Goal: Task Accomplishment & Management: Complete application form

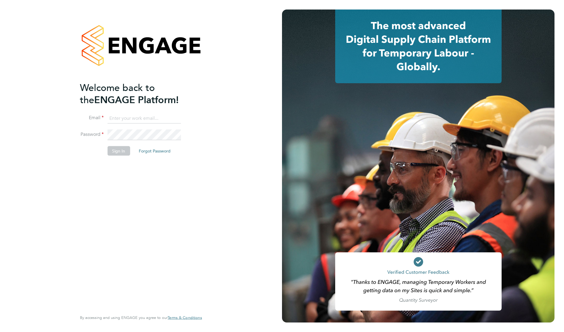
type input "[EMAIL_ADDRESS][DOMAIN_NAME]"
click at [138, 178] on div "Welcome back to the ENGAGE Platform! Email [EMAIL_ADDRESS][DOMAIN_NAME] Passwor…" at bounding box center [138, 195] width 116 height 228
click at [123, 150] on button "Sign In" at bounding box center [118, 151] width 23 height 10
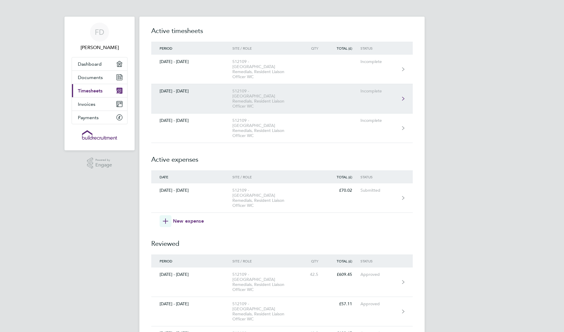
click at [281, 89] on div "512109 - [GEOGRAPHIC_DATA] Remedials, Resident Liaison Officer WC" at bounding box center [266, 99] width 68 height 20
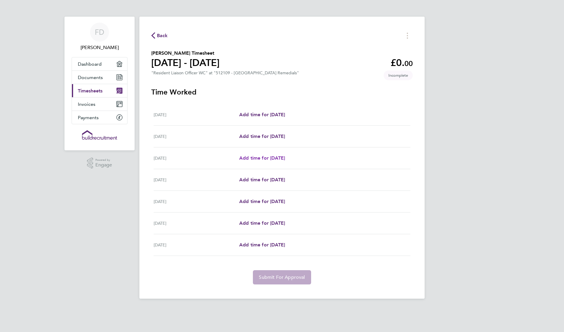
click at [273, 157] on span "Add time for [DATE]" at bounding box center [262, 158] width 46 height 6
select select "30"
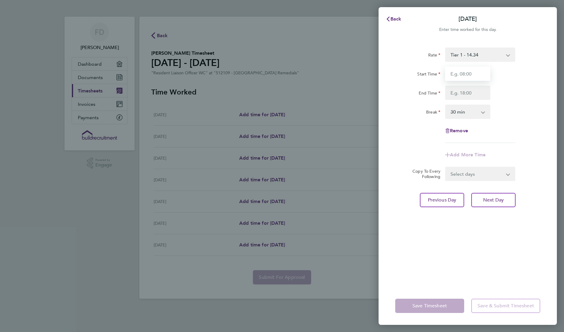
click at [480, 74] on input "Start Time" at bounding box center [467, 74] width 45 height 14
type input "08:00"
click at [462, 93] on input "End Time" at bounding box center [467, 93] width 45 height 14
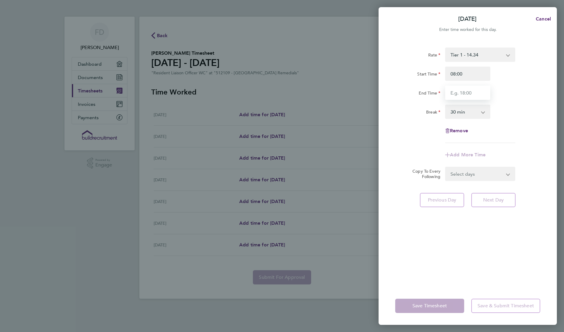
type input "17:00"
click at [475, 173] on form "Rate Tier 1 - 14.34 Start Time 08:00 End Time 17:00 Break 0 min 15 min 30 min 4…" at bounding box center [467, 114] width 145 height 133
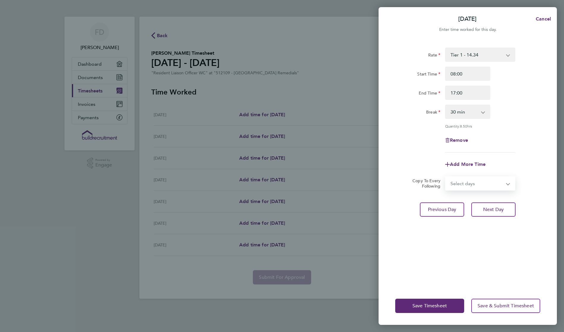
select select "TUE"
click at [446, 177] on select "Select days Day [DATE] [DATE] [DATE] [DATE]" at bounding box center [477, 183] width 62 height 13
select select "[DATE]"
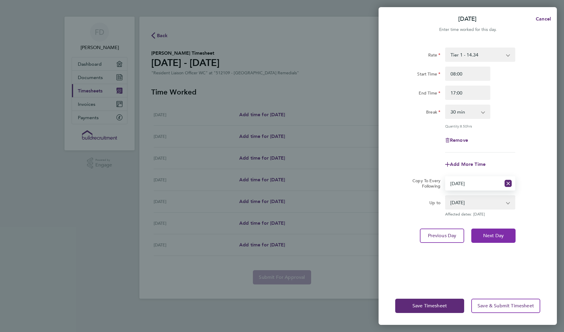
click at [496, 233] on span "Next Day" at bounding box center [493, 236] width 20 height 6
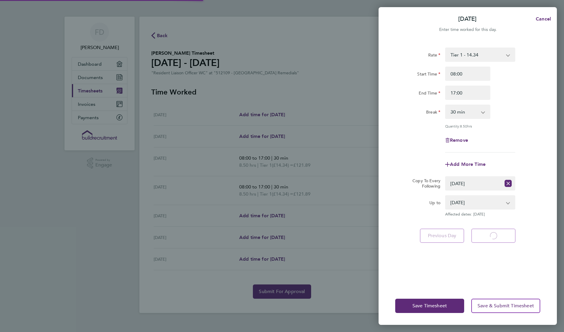
select select "30"
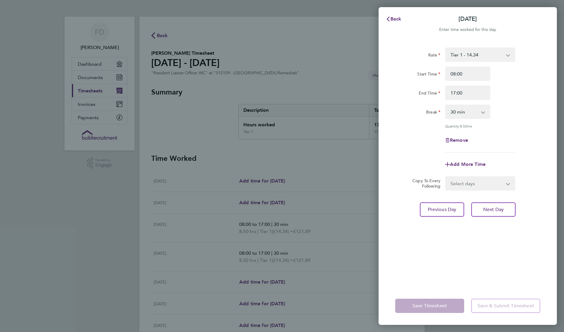
click at [495, 187] on select "Select days Day [DATE] [DATE] [DATE]" at bounding box center [477, 183] width 62 height 13
select select "WED"
click at [446, 177] on select "Select days Day [DATE] [DATE] [DATE]" at bounding box center [477, 183] width 62 height 13
select select "[DATE]"
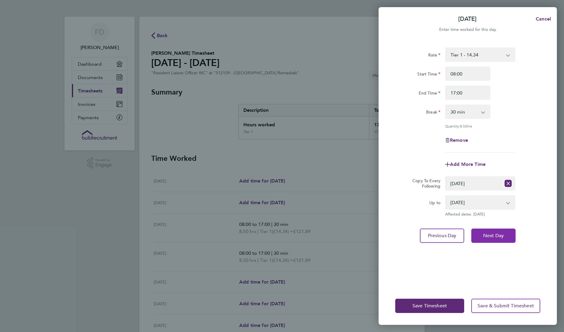
click at [493, 235] on span "Next Day" at bounding box center [493, 236] width 20 height 6
select select "0: null"
select select "30"
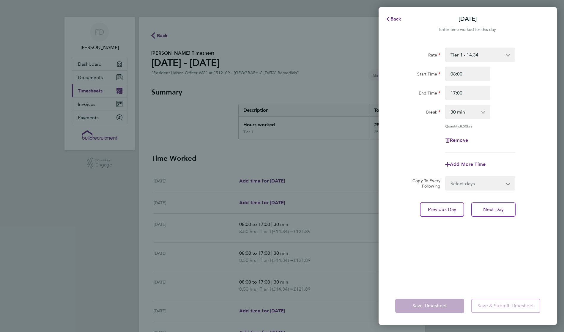
click at [488, 185] on select "Select days Day [DATE] [DATE]" at bounding box center [477, 183] width 62 height 13
select select "THU"
click at [446, 177] on select "Select days Day [DATE] [DATE]" at bounding box center [477, 183] width 62 height 13
select select "[DATE]"
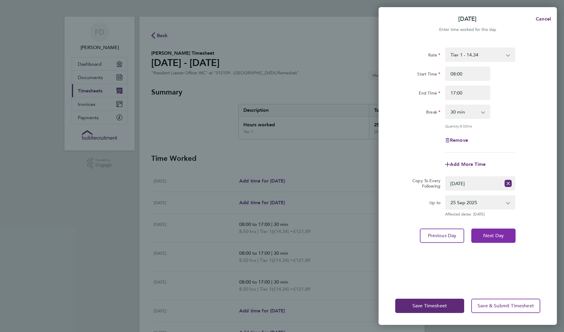
click at [495, 232] on button "Next Day" at bounding box center [493, 235] width 44 height 14
select select "0: null"
select select "30"
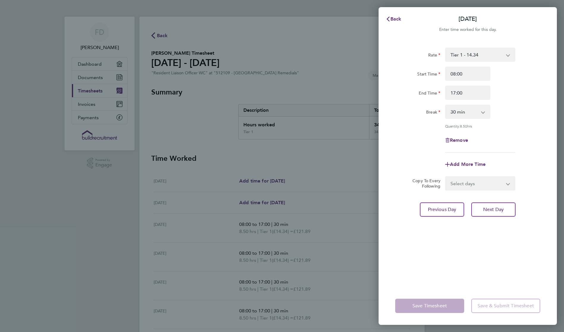
click at [482, 185] on select "Select days [DATE]" at bounding box center [477, 183] width 62 height 13
select select "FRI"
click at [446, 177] on select "Select days [DATE]" at bounding box center [477, 183] width 62 height 13
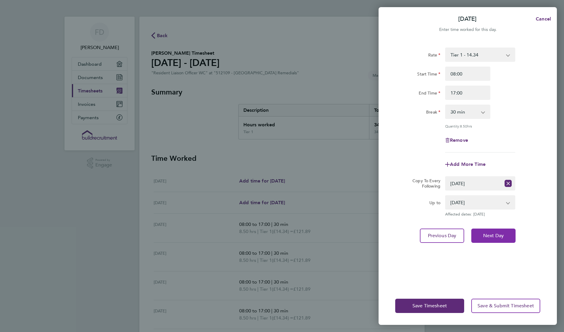
click at [489, 234] on span "Next Day" at bounding box center [493, 236] width 20 height 6
select select "30"
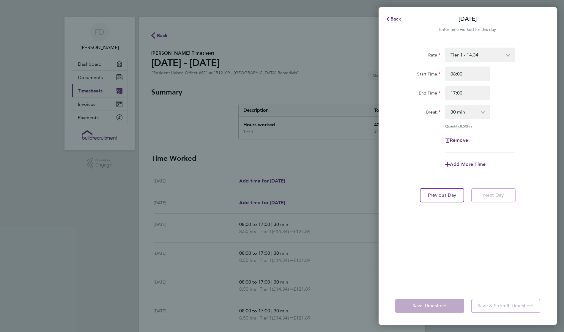
click at [346, 222] on div "Back [DATE] Enter time worked for this day. Rate Tier 1 - 14.34 Start Time 08:0…" at bounding box center [282, 166] width 564 height 332
click at [397, 19] on span "Back" at bounding box center [395, 19] width 11 height 6
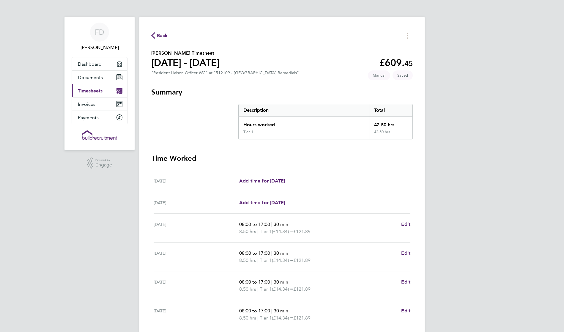
click at [157, 36] on span "Back" at bounding box center [162, 35] width 11 height 7
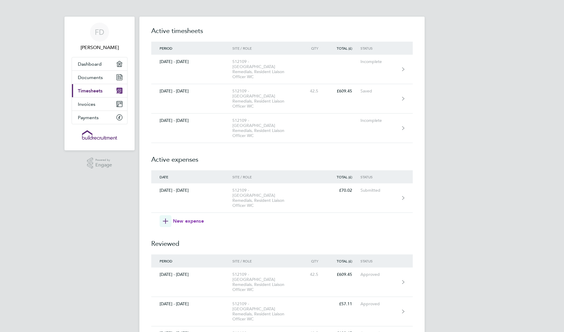
click at [182, 217] on span "New expense" at bounding box center [188, 220] width 31 height 7
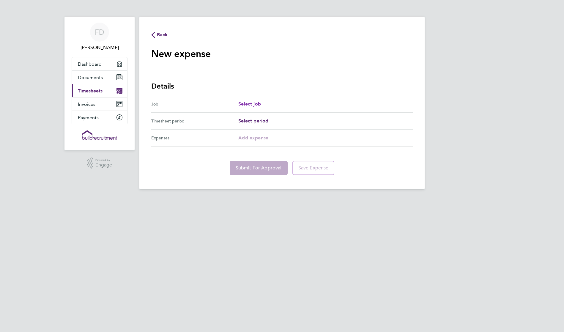
click at [250, 104] on span "Select job" at bounding box center [249, 104] width 23 height 6
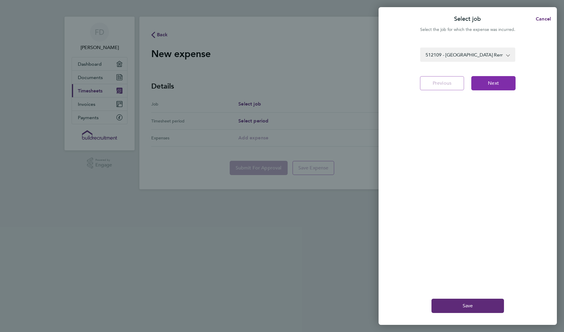
click at [492, 84] on span "Next" at bounding box center [493, 83] width 11 height 6
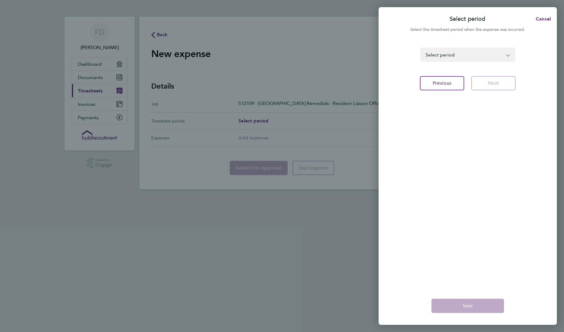
click at [464, 54] on select "[DATE] - [DATE] [DATE] - [DATE] [DATE] - [DATE] [DATE] - [DATE] [DATE] - [DATE]…" at bounding box center [464, 54] width 87 height 13
select select "13: Object"
click at [421, 48] on select "[DATE] - [DATE] [DATE] - [DATE] [DATE] - [DATE] [DATE] - [DATE] [DATE] - [DATE]…" at bounding box center [464, 54] width 87 height 13
click at [493, 84] on span "Next" at bounding box center [493, 83] width 11 height 6
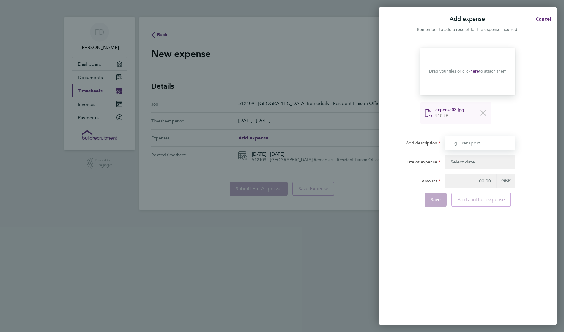
click at [482, 145] on input "Add description" at bounding box center [480, 142] width 70 height 14
type input "mileage"
click at [484, 163] on button "button" at bounding box center [480, 161] width 70 height 14
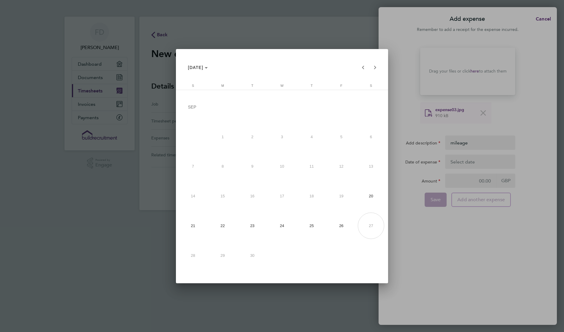
click at [217, 230] on span "22" at bounding box center [222, 225] width 27 height 27
type input "[DATE]"
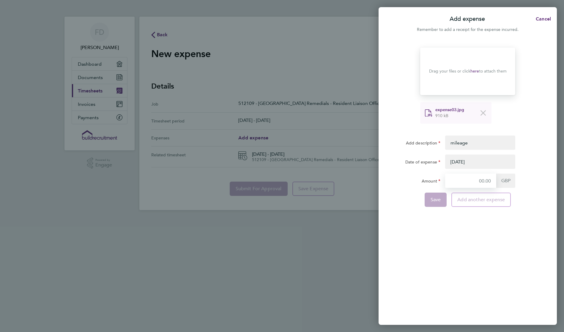
click at [485, 180] on input "Amount" at bounding box center [470, 180] width 51 height 14
drag, startPoint x: 470, startPoint y: 180, endPoint x: 479, endPoint y: 180, distance: 8.6
click at [479, 180] on input "Amount" at bounding box center [470, 180] width 51 height 14
type input "27.02"
click at [470, 199] on span "Add another expense" at bounding box center [481, 200] width 48 height 6
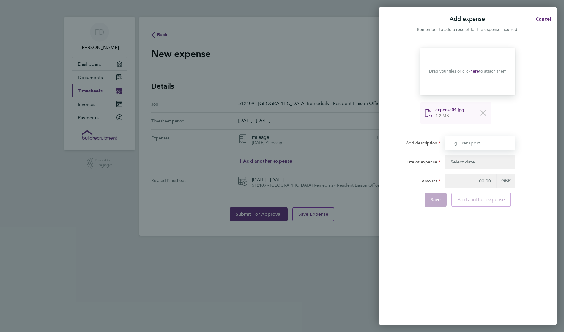
click at [476, 144] on input "Add description" at bounding box center [480, 142] width 70 height 14
type input "mileage"
click at [484, 163] on button "button" at bounding box center [480, 161] width 70 height 14
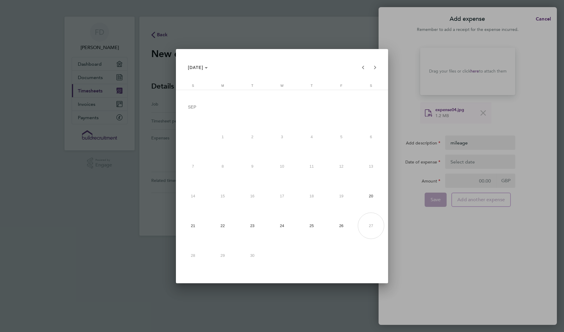
drag, startPoint x: 312, startPoint y: 225, endPoint x: 320, endPoint y: 227, distance: 8.8
click at [312, 225] on span "25" at bounding box center [311, 225] width 27 height 27
type input "[DATE]"
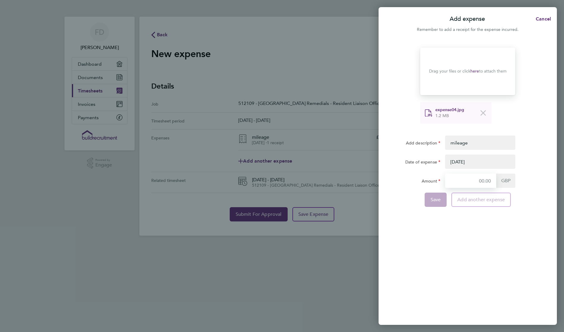
click at [467, 180] on input "Amount" at bounding box center [470, 180] width 51 height 14
type input "30.02"
drag, startPoint x: 436, startPoint y: 200, endPoint x: 439, endPoint y: 205, distance: 6.2
click at [436, 200] on span "Save" at bounding box center [435, 200] width 10 height 6
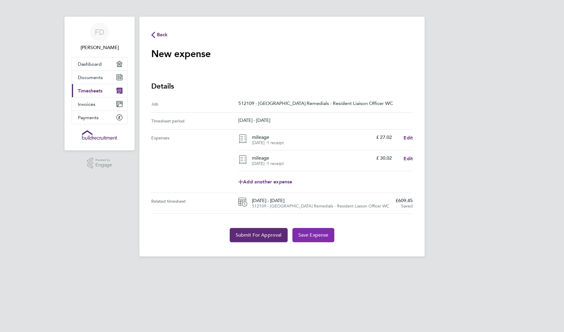
click at [321, 238] on button "Save Expense" at bounding box center [313, 235] width 42 height 14
